Goal: Ask a question

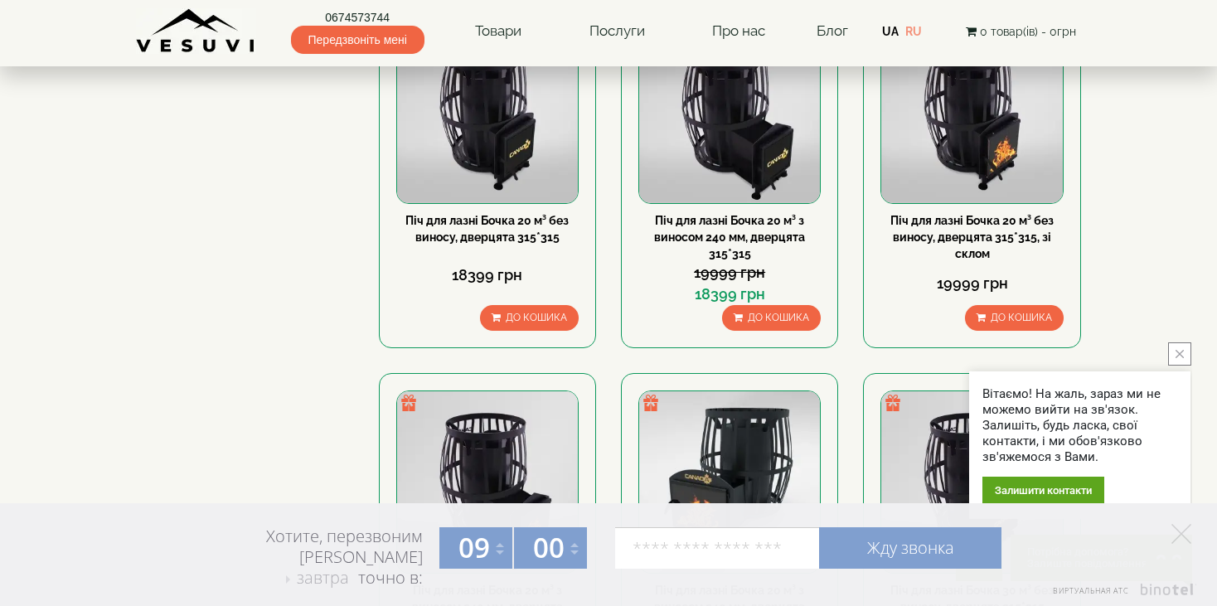
scroll to position [995, 0]
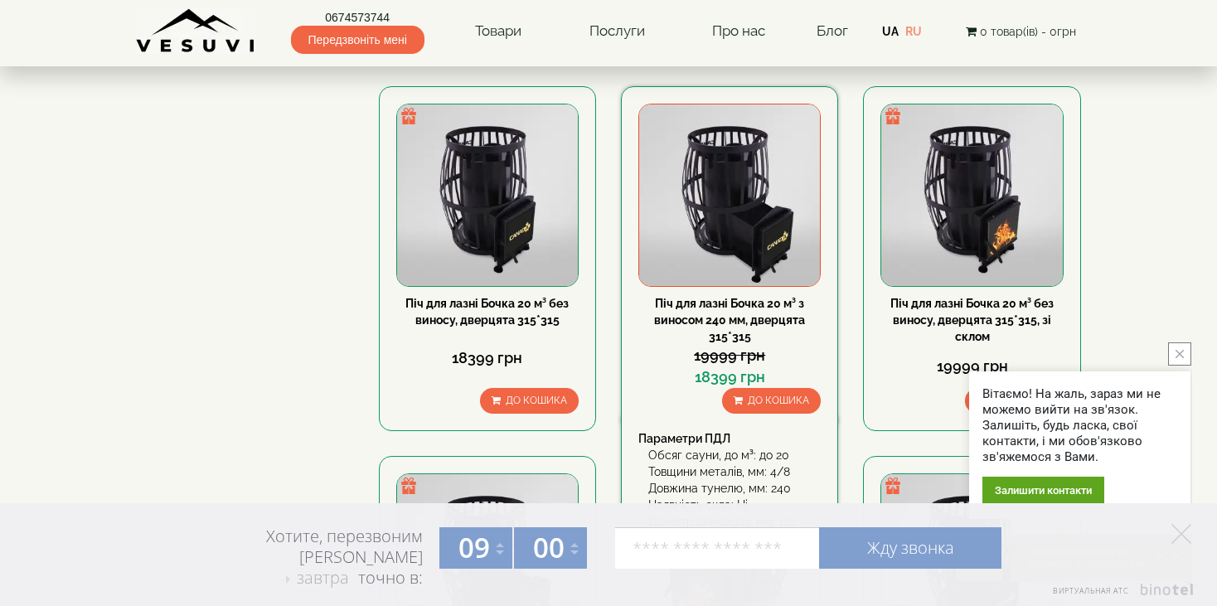
click at [756, 221] on img at bounding box center [729, 194] width 181 height 181
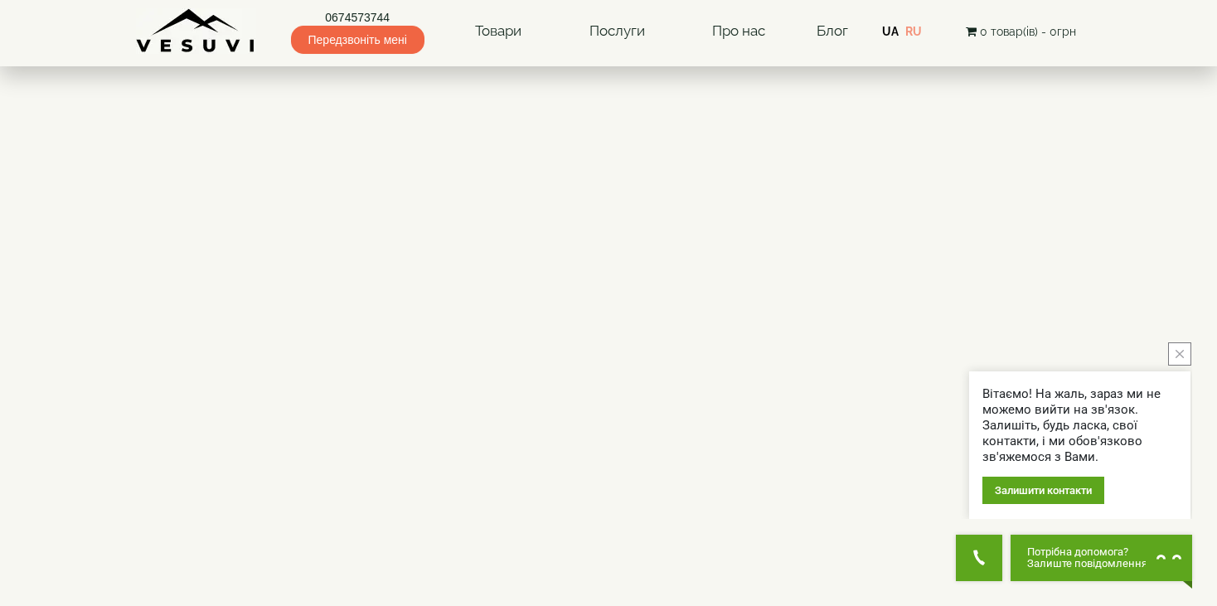
scroll to position [2488, 0]
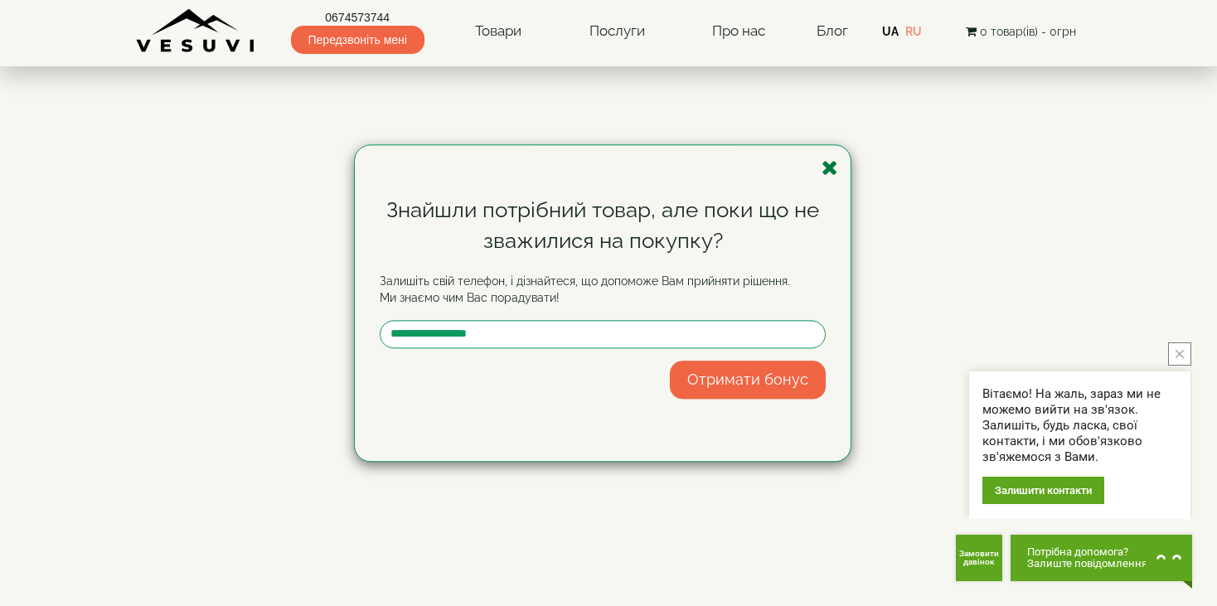
click at [835, 165] on icon "button" at bounding box center [830, 168] width 17 height 21
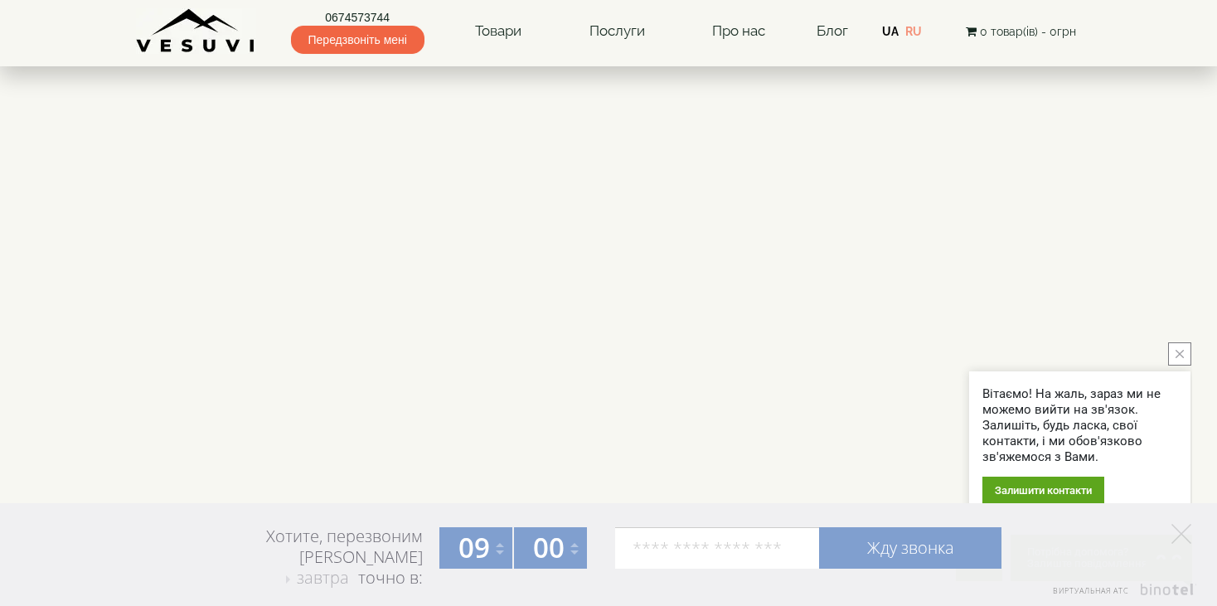
click at [1029, 490] on div "Залишити контакти" at bounding box center [1044, 490] width 122 height 27
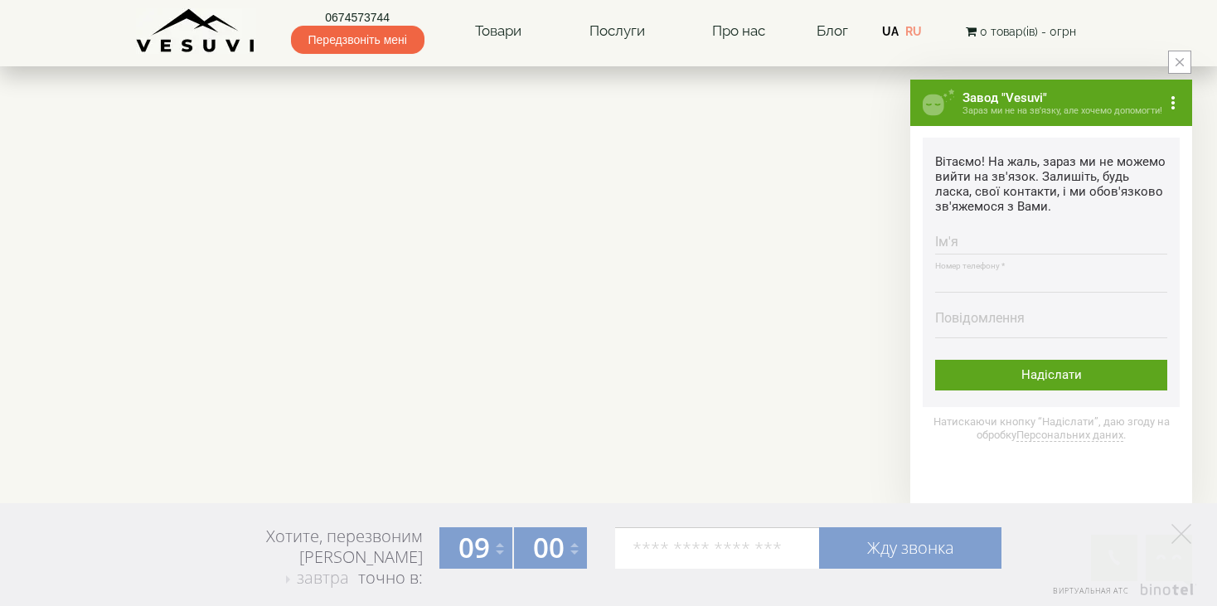
click at [956, 278] on input "Номер телефону * Номер повинен містити від 9 до 16 цифр" at bounding box center [1052, 276] width 232 height 32
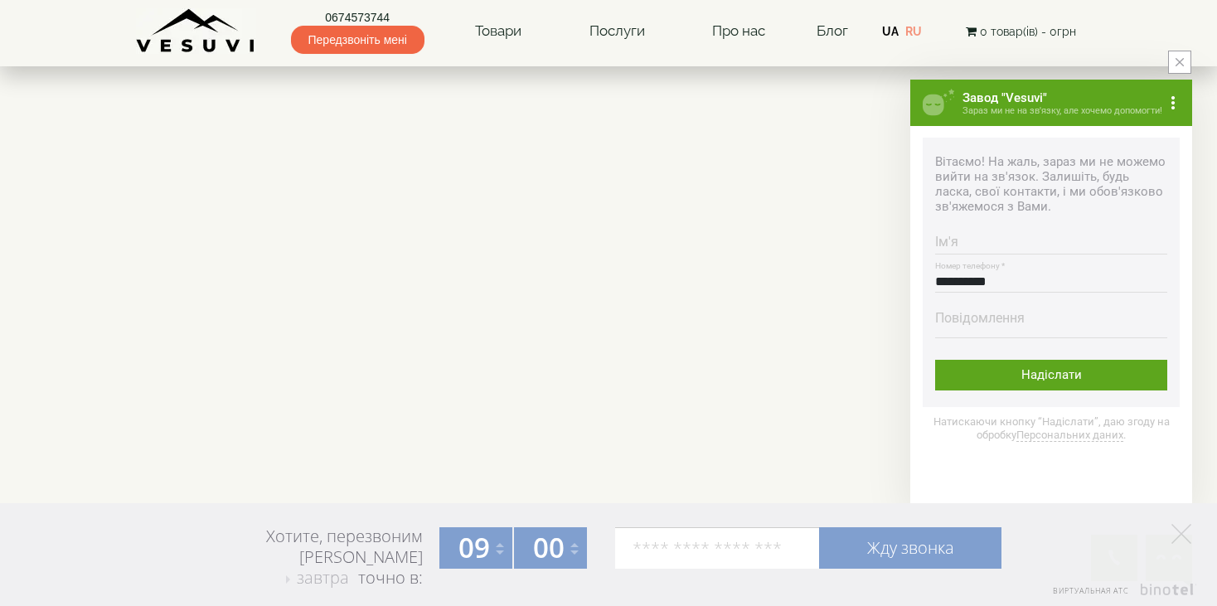
type input "**********"
click at [1007, 315] on textarea "Повідомлення Максимальна довжина тексту 500 символів" at bounding box center [1052, 324] width 232 height 27
type textarea "*"
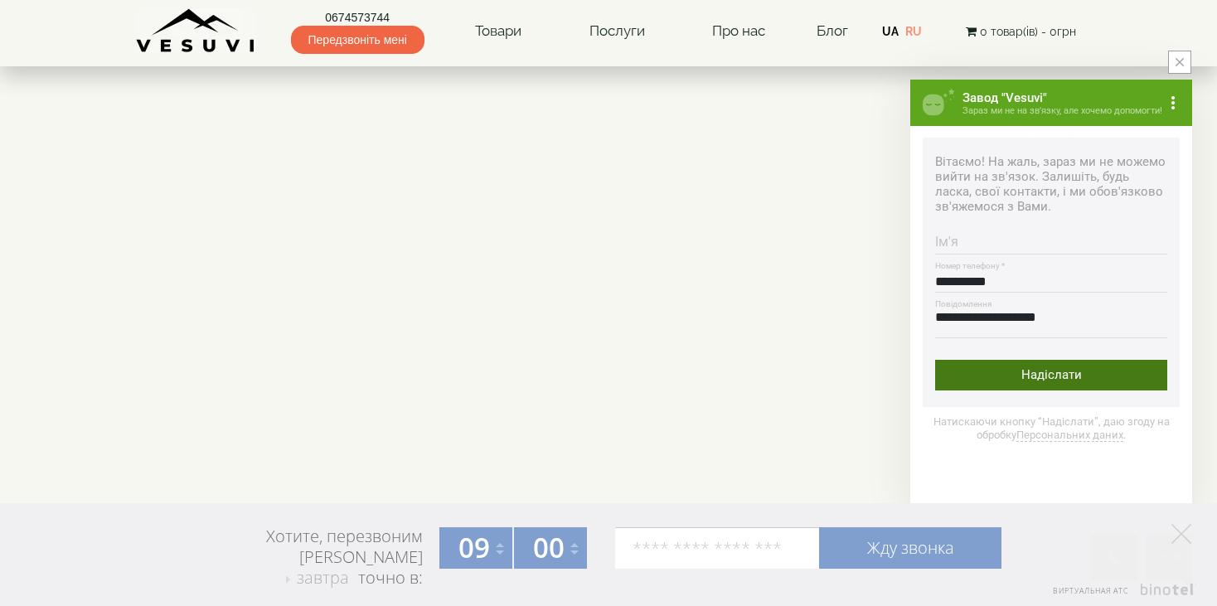
type textarea "**********"
click at [1072, 386] on div "Надіслати" at bounding box center [1052, 375] width 232 height 31
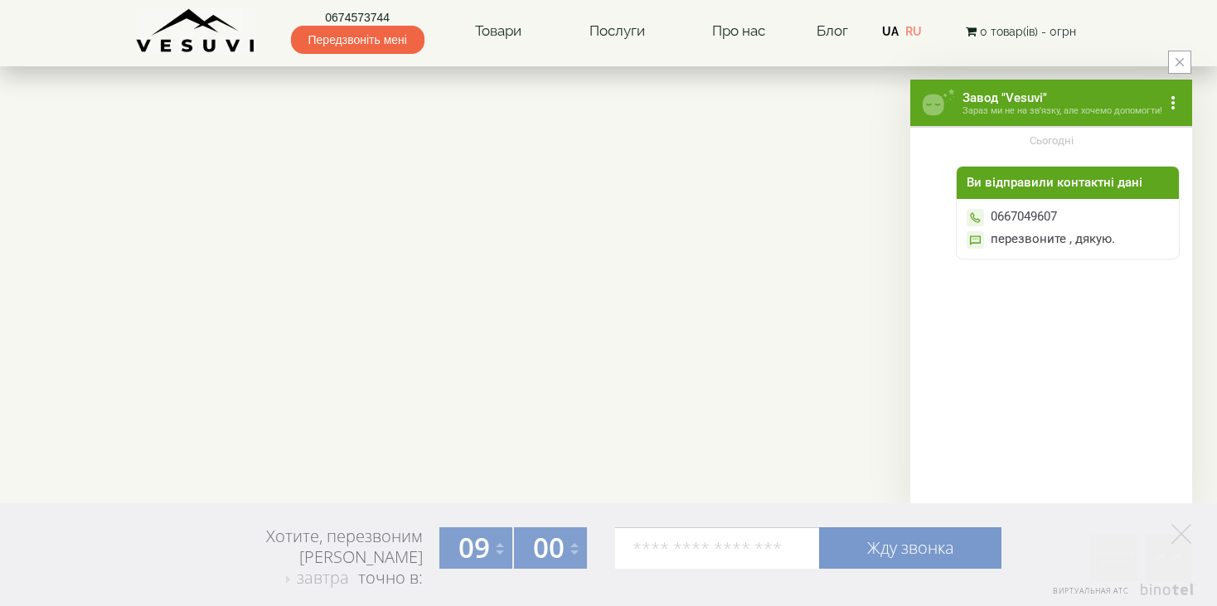
click at [909, 548] on link "Жду звонка" at bounding box center [910, 547] width 182 height 41
type input "**********"
click at [897, 547] on link "Жду звонка" at bounding box center [910, 547] width 182 height 41
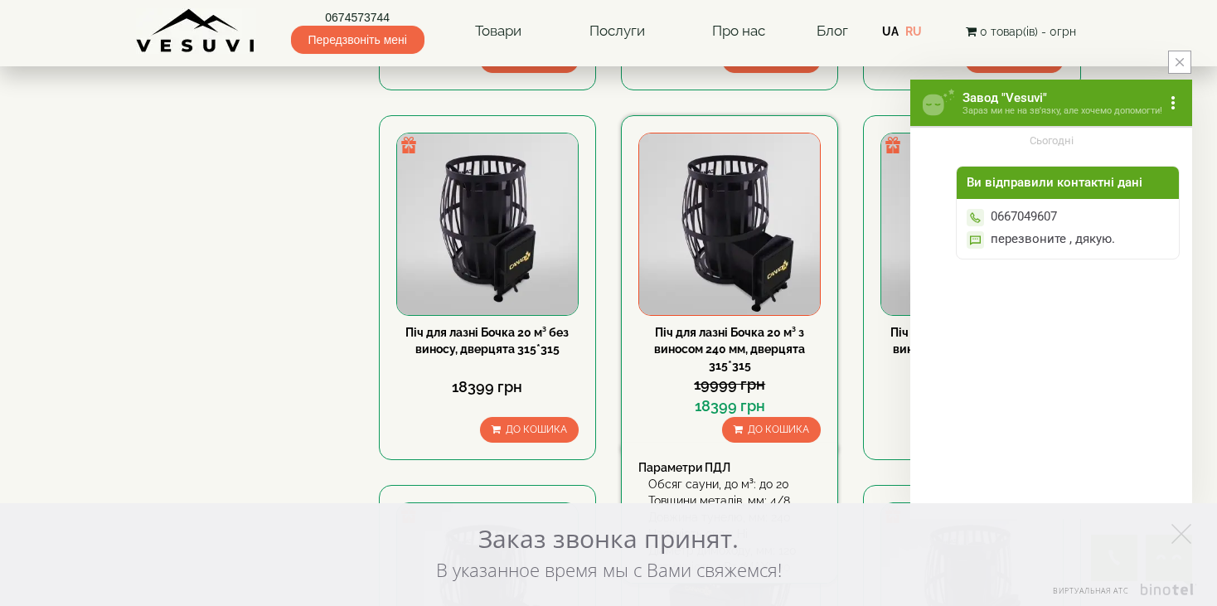
scroll to position [995, 0]
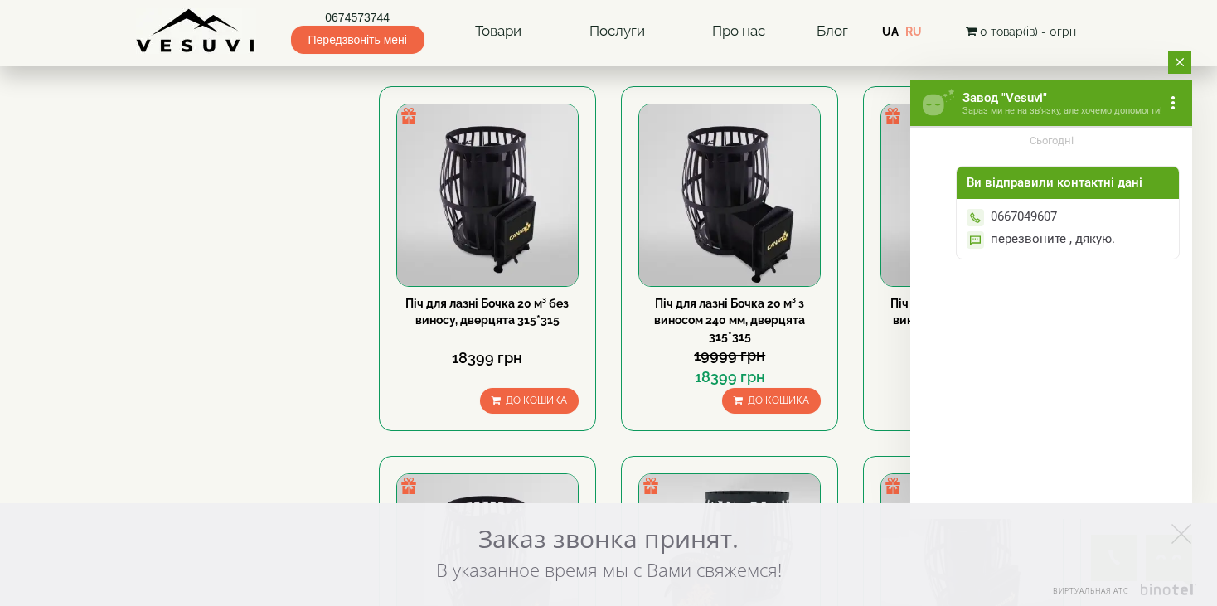
click at [1180, 63] on icon "close button" at bounding box center [1180, 62] width 8 height 8
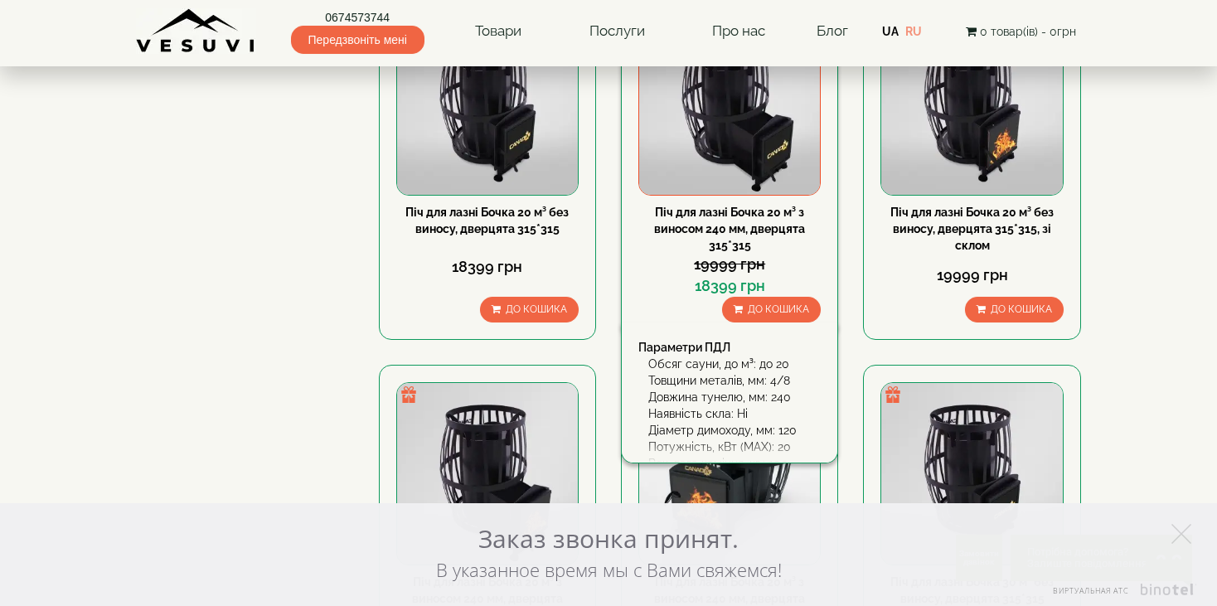
scroll to position [912, 0]
